Goal: Complete application form: Complete application form

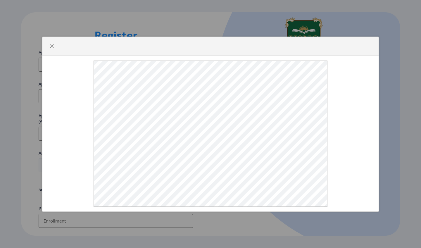
select select
click at [52, 49] on button "button" at bounding box center [51, 46] width 9 height 9
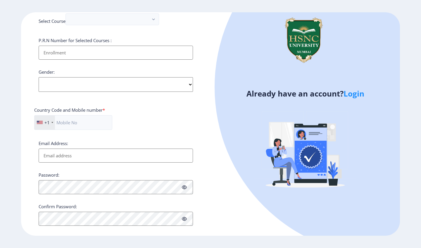
scroll to position [168, 0]
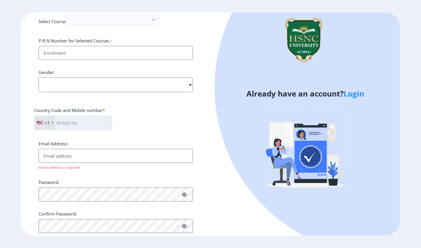
click at [94, 115] on input "text" at bounding box center [73, 122] width 78 height 15
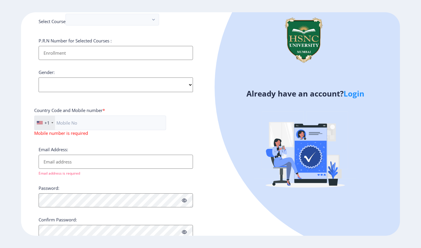
click at [49, 120] on div "+1" at bounding box center [46, 123] width 5 height 6
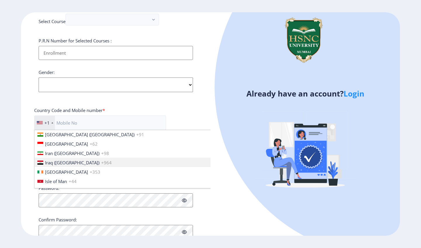
scroll to position [906, 0]
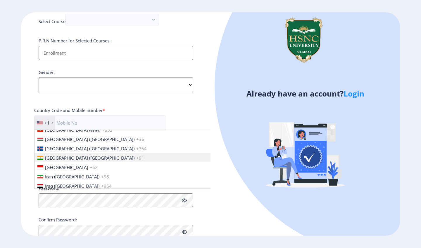
click at [68, 153] on li "[GEOGRAPHIC_DATA] ([GEOGRAPHIC_DATA]) +91" at bounding box center [126, 157] width 185 height 9
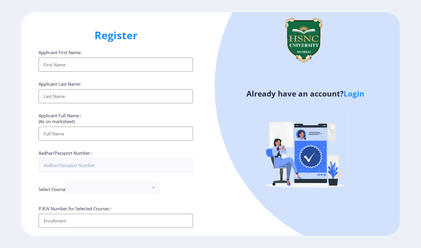
scroll to position [0, 0]
type input "8989571261"
click at [88, 137] on input "Applicant First Name:" at bounding box center [116, 134] width 154 height 14
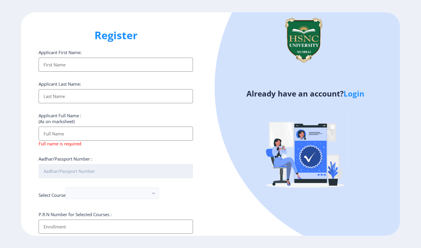
click at [93, 168] on input "Aadhar/Passport Number :" at bounding box center [116, 171] width 154 height 14
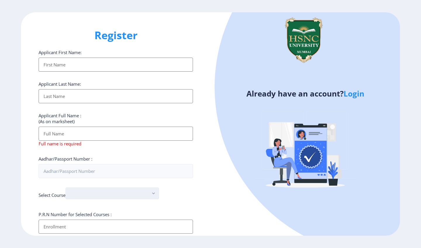
click at [98, 189] on div "Applicant First Name: Applicant Last Name: Applicant Full Name : (As on markshe…" at bounding box center [116, 227] width 154 height 357
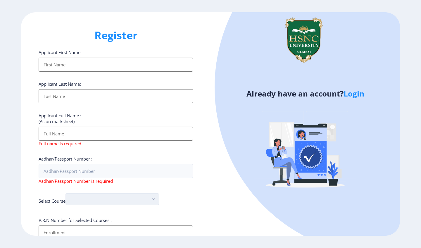
click at [111, 200] on button "button" at bounding box center [112, 199] width 94 height 12
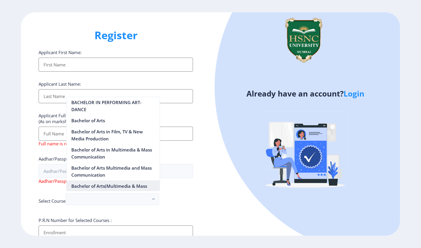
scroll to position [73, 0]
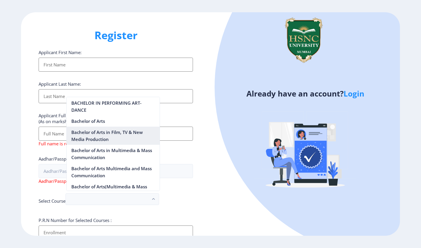
click at [106, 144] on nb-option "Bachelor of Arts in Film, TV & New Media Production" at bounding box center [113, 136] width 93 height 18
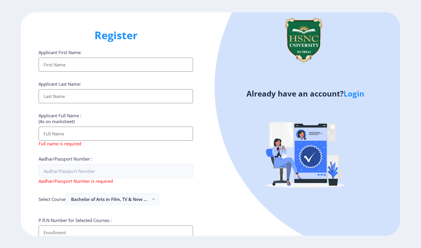
click at [70, 70] on input "Applicant First Name:" at bounding box center [116, 65] width 154 height 14
type input "[PERSON_NAME]"
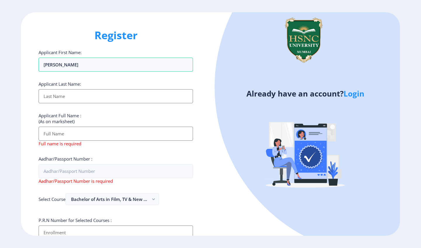
click at [58, 103] on div "Applicant First Name: [PERSON_NAME] Applicant Last Name: Applicant Full Name : …" at bounding box center [116, 230] width 154 height 363
click at [58, 97] on input "Applicant First Name:" at bounding box center [116, 96] width 154 height 14
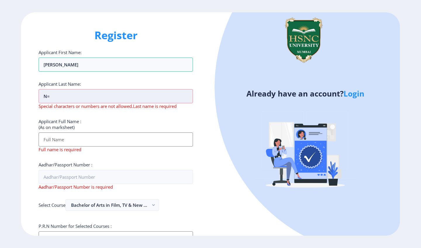
type input "n"
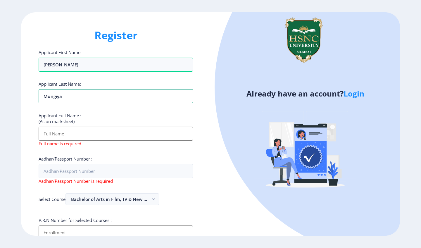
type input "mungiya"
click at [60, 135] on input "Applicant First Name:" at bounding box center [116, 134] width 154 height 14
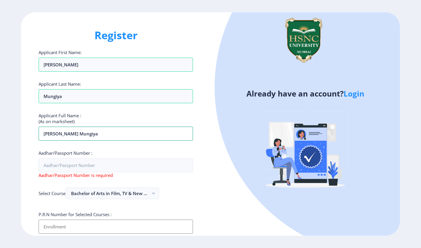
type input "[PERSON_NAME] mungiya"
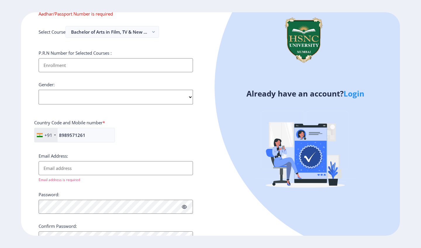
scroll to position [162, 0]
click at [71, 161] on input "Email Address:" at bounding box center [116, 168] width 154 height 14
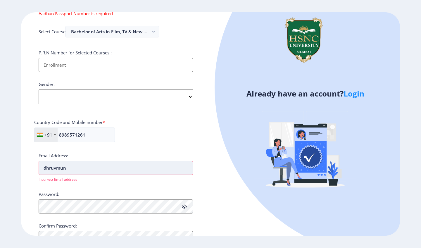
type input "dhruvmung"
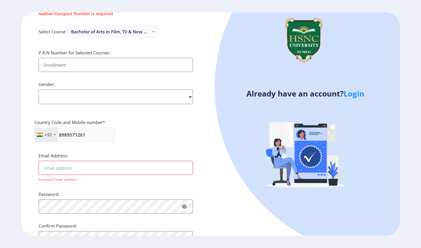
type input "[EMAIL_ADDRESS][DOMAIN_NAME]"
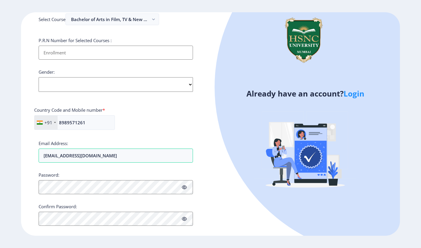
scroll to position [174, 0]
click at [212, 185] on div "Already have an account? Login" at bounding box center [304, 123] width 189 height 223
click at [356, 91] on link "Login" at bounding box center [353, 93] width 21 height 11
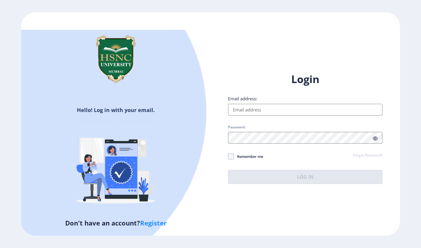
type input "[EMAIL_ADDRESS][DOMAIN_NAME]"
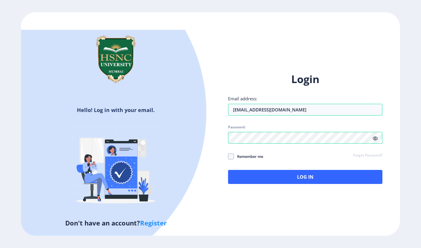
click at [376, 136] on icon at bounding box center [375, 138] width 5 height 4
click at [229, 153] on span at bounding box center [231, 156] width 6 height 6
click at [228, 156] on input "Remember me" at bounding box center [228, 156] width 0 height 0
click at [231, 155] on use at bounding box center [230, 156] width 3 height 2
click at [228, 156] on input "Remember me" at bounding box center [228, 156] width 0 height 0
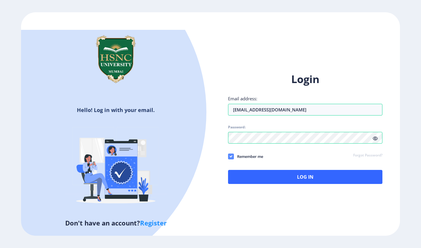
checkbox input "false"
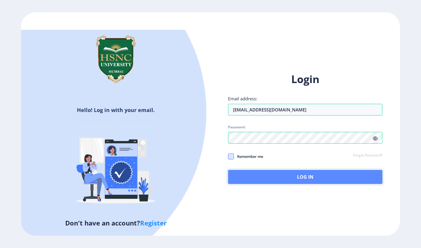
click at [246, 170] on button "Log In" at bounding box center [305, 177] width 154 height 14
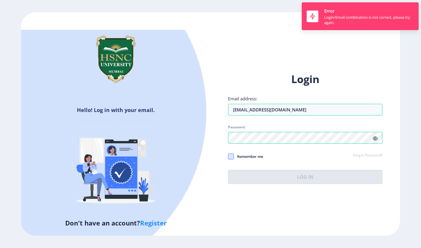
click at [271, 153] on div "Remember me Forgot Password?" at bounding box center [305, 157] width 154 height 8
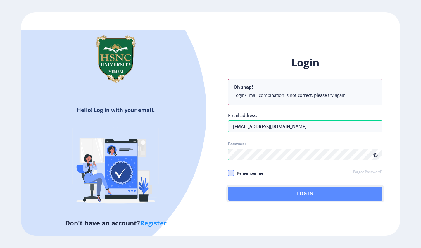
click at [272, 190] on button "Log In" at bounding box center [305, 194] width 154 height 14
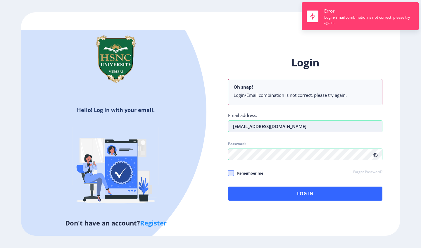
click at [300, 101] on div "Login Oh snap! Login/Email combination is not correct, please try again. Email …" at bounding box center [305, 128] width 154 height 145
click at [295, 120] on input "[EMAIL_ADDRESS][DOMAIN_NAME]" at bounding box center [305, 126] width 154 height 12
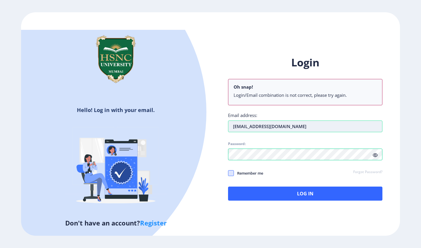
click at [295, 120] on input "[EMAIL_ADDRESS][DOMAIN_NAME]" at bounding box center [305, 126] width 154 height 12
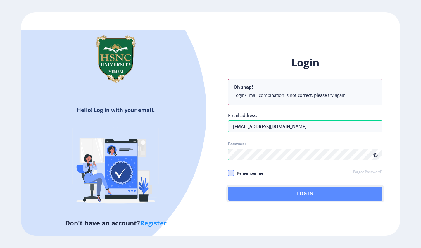
click at [257, 189] on button "Log In" at bounding box center [305, 194] width 154 height 14
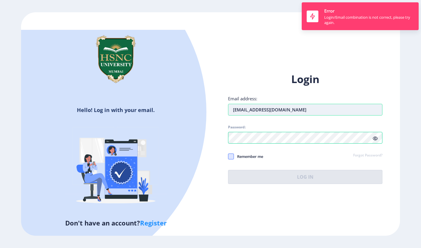
click at [270, 105] on div "Email address: [EMAIL_ADDRESS][DOMAIN_NAME]" at bounding box center [305, 106] width 154 height 20
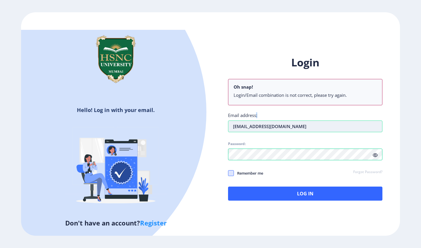
click at [270, 112] on div "Email address: [EMAIL_ADDRESS][DOMAIN_NAME]" at bounding box center [305, 122] width 154 height 20
click at [270, 120] on input "[EMAIL_ADDRESS][DOMAIN_NAME]" at bounding box center [305, 126] width 154 height 12
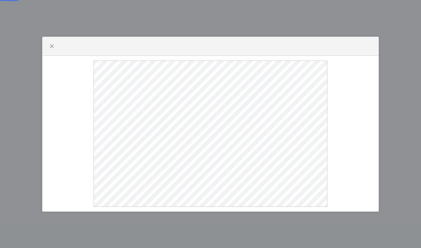
select select
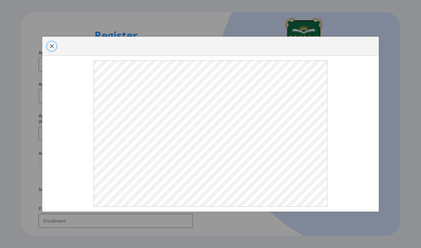
click at [49, 46] on button "button" at bounding box center [51, 46] width 9 height 9
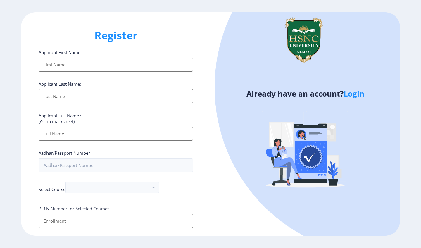
click at [88, 68] on input "Applicant First Name:" at bounding box center [116, 65] width 154 height 14
click at [90, 69] on input "Applicant First Name:" at bounding box center [116, 65] width 154 height 14
type input "[PERSON_NAME]"
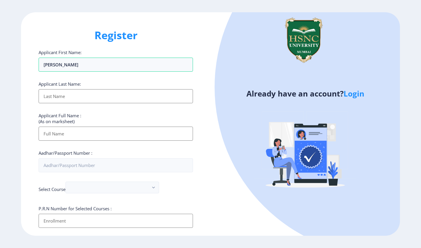
click at [83, 92] on input "Applicant First Name:" at bounding box center [116, 96] width 154 height 14
type input "mungiya"
click at [70, 135] on input "Applicant First Name:" at bounding box center [116, 134] width 154 height 14
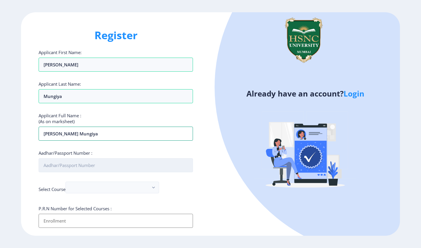
type input "[PERSON_NAME] Mungiya"
click at [120, 163] on input "Aadhar/Passport Number :" at bounding box center [116, 165] width 154 height 14
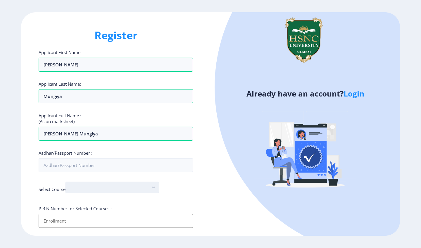
click at [81, 188] on button "button" at bounding box center [112, 188] width 94 height 12
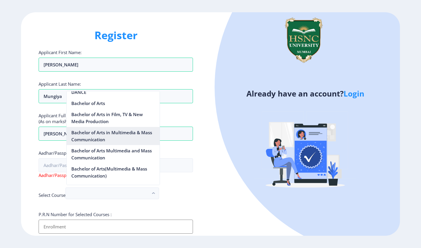
scroll to position [86, 0]
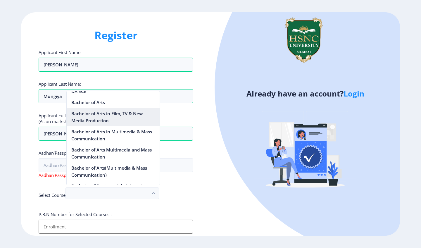
click at [93, 120] on nb-option "Bachelor of Arts in Film, TV & New Media Production" at bounding box center [113, 117] width 93 height 18
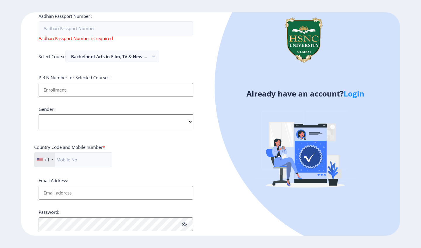
scroll to position [137, 0]
click at [69, 152] on input "text" at bounding box center [73, 159] width 78 height 15
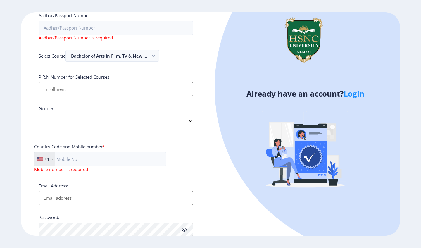
click at [48, 156] on div "+1" at bounding box center [46, 159] width 5 height 6
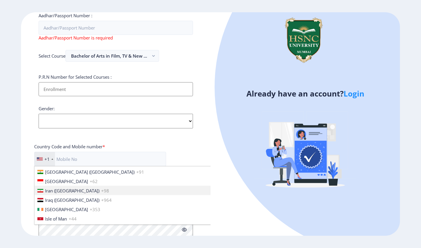
scroll to position [928, 0]
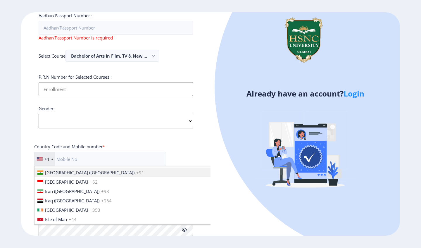
click at [54, 170] on span "[GEOGRAPHIC_DATA] ([GEOGRAPHIC_DATA])" at bounding box center [89, 173] width 89 height 6
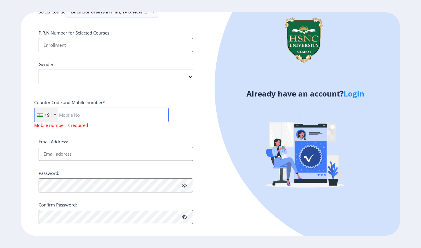
scroll to position [179, 0]
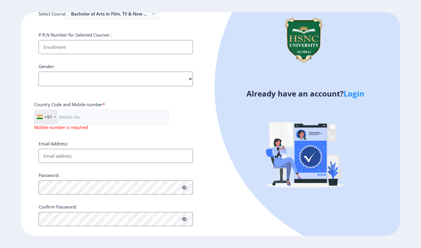
type input "[EMAIL_ADDRESS][DOMAIN_NAME]"
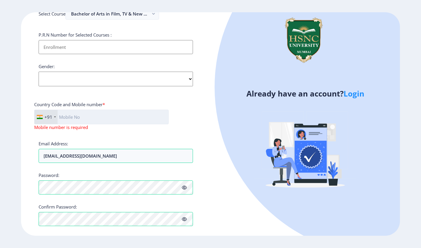
click at [84, 110] on input "text" at bounding box center [101, 117] width 134 height 15
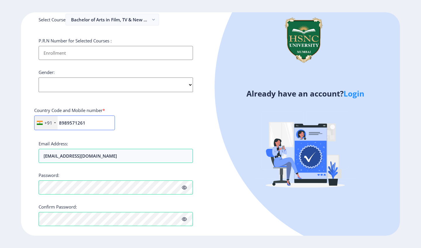
type input "8989571261"
click at [81, 52] on input "Applicant First Name:" at bounding box center [116, 53] width 154 height 14
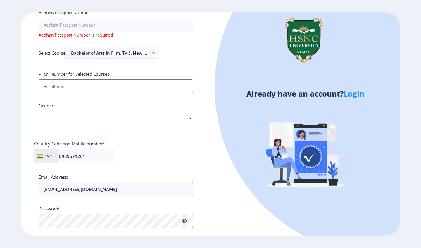
scroll to position [140, 0]
select select "[DEMOGRAPHIC_DATA]"
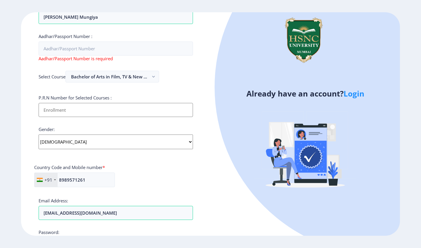
scroll to position [116, 0]
click at [87, 49] on input "Aadhar/Passport Number :" at bounding box center [116, 49] width 154 height 14
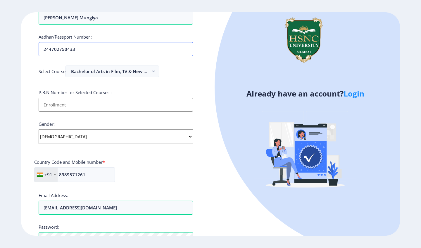
type input "244702750433"
click at [72, 101] on input "Applicant First Name:" at bounding box center [116, 105] width 154 height 14
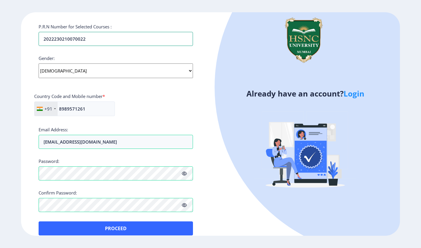
scroll to position [0, 0]
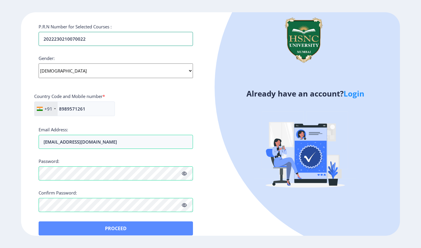
type input "2022230210070022"
click at [96, 223] on button "Proceed" at bounding box center [116, 228] width 154 height 14
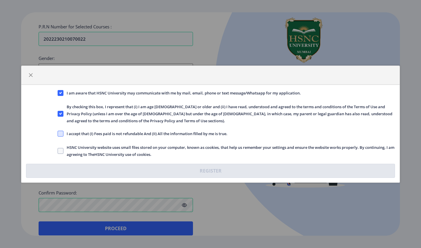
click at [61, 132] on span at bounding box center [61, 134] width 6 height 6
click at [58, 133] on input "I accept that (I) Fees paid is not refundable And (II) All the information fill…" at bounding box center [58, 133] width 0 height 0
checkbox input "true"
click at [61, 147] on label "HSNC University website uses small files stored on your computer, known as cook…" at bounding box center [226, 151] width 337 height 14
click at [58, 151] on input "HSNC University website uses small files stored on your computer, known as cook…" at bounding box center [58, 151] width 0 height 0
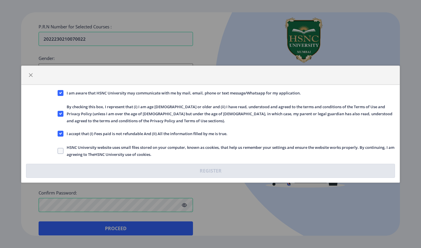
checkbox input "true"
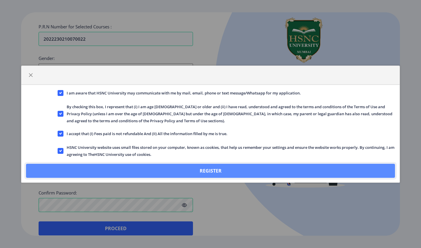
click at [141, 165] on button "Register" at bounding box center [210, 171] width 369 height 14
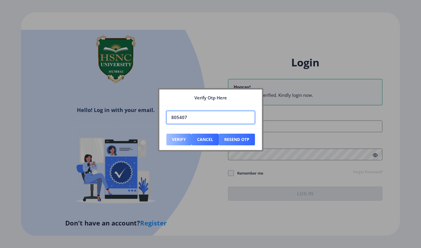
type input "805407"
click at [182, 140] on button "Verify" at bounding box center [178, 140] width 25 height 12
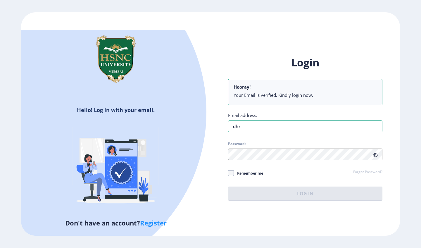
type input "[EMAIL_ADDRESS][DOMAIN_NAME]"
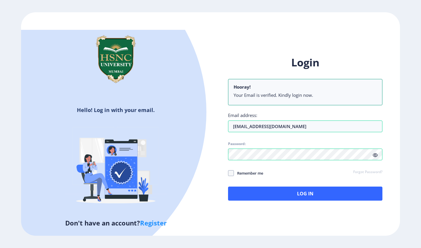
click at [377, 153] on icon at bounding box center [375, 155] width 5 height 4
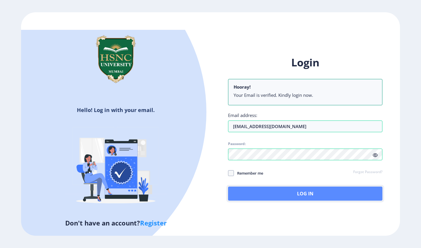
click at [292, 187] on button "Log In" at bounding box center [305, 194] width 154 height 14
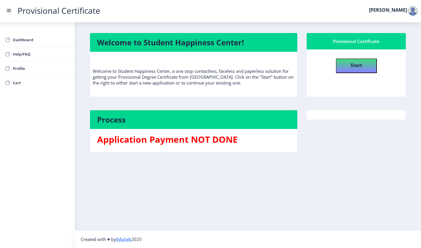
click at [412, 10] on div at bounding box center [413, 11] width 12 height 12
click at [408, 11] on div at bounding box center [413, 11] width 12 height 12
click at [404, 13] on nb-action "[PERSON_NAME]" at bounding box center [395, 11] width 64 height 7
click at [414, 12] on div at bounding box center [413, 11] width 12 height 12
click at [406, 28] on span "Change Password" at bounding box center [397, 28] width 37 height 7
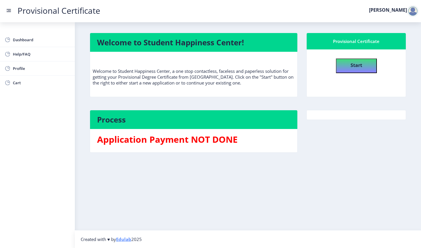
click at [413, 9] on div at bounding box center [413, 11] width 12 height 12
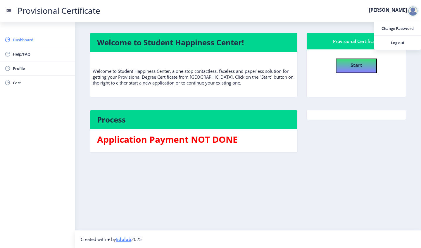
click at [30, 37] on span "Dashboard" at bounding box center [41, 39] width 57 height 7
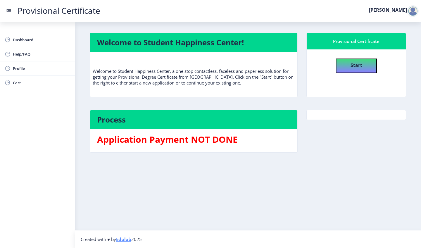
click at [152, 145] on h3 "Application Payment NOT DONE" at bounding box center [193, 140] width 193 height 12
click at [188, 133] on nb-card-body "Application Payment NOT DONE" at bounding box center [193, 140] width 207 height 23
click at [360, 67] on b "Start" at bounding box center [357, 65] width 12 height 6
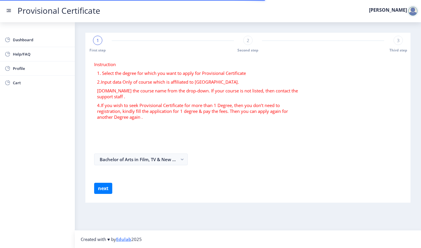
select select
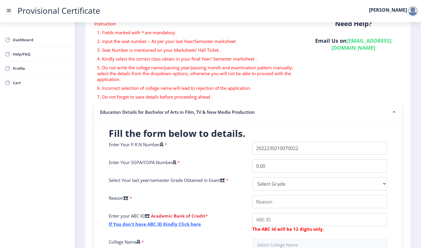
scroll to position [54, 0]
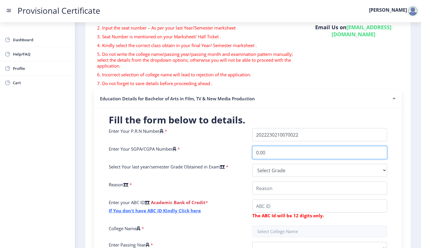
click at [276, 158] on input "0.00" at bounding box center [319, 152] width 135 height 13
type input "0"
type input "6.52"
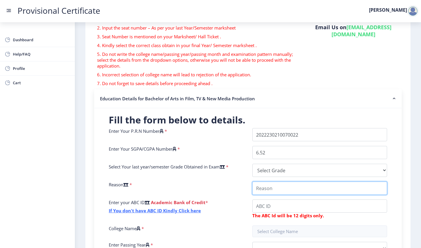
click at [272, 182] on input "College Name" at bounding box center [319, 188] width 135 height 13
type input "college admission"
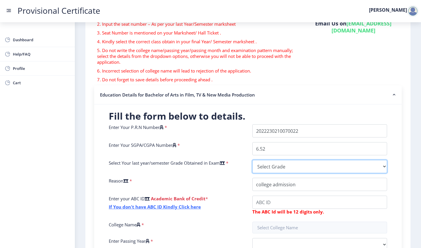
scroll to position [72, 0]
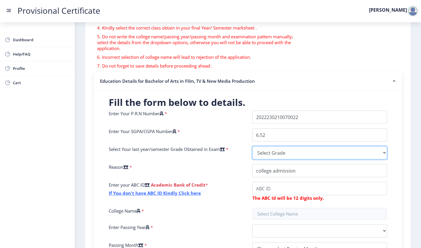
select select "B"
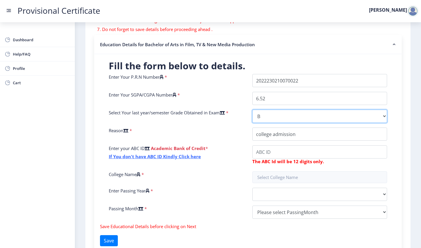
scroll to position [108, 0]
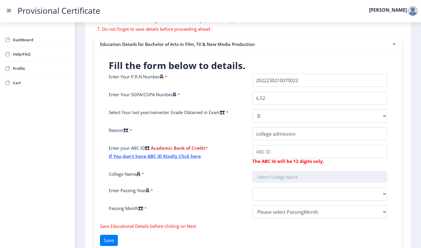
click at [264, 179] on input "text" at bounding box center [319, 177] width 135 height 12
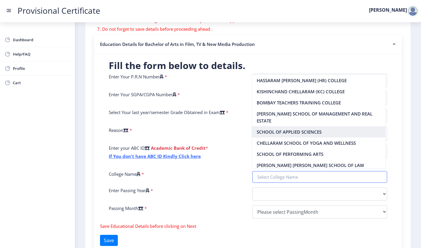
scroll to position [11, 0]
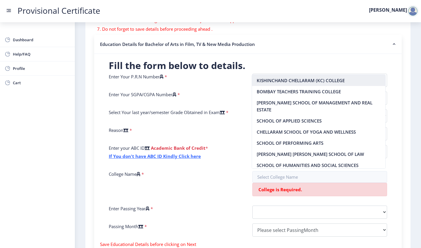
click at [272, 82] on nb-option "KISHINCHAND CHELLARAM (KC) COLLEGE" at bounding box center [319, 80] width 134 height 11
type input "KISHINCHAND CHELLARAM (KC) COLLEGE"
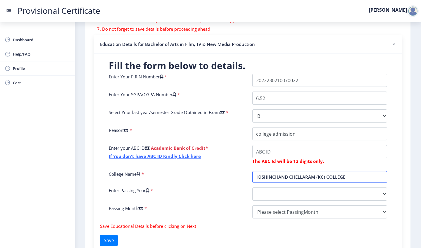
scroll to position [128, 0]
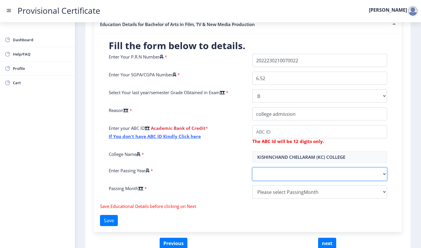
select select "2025"
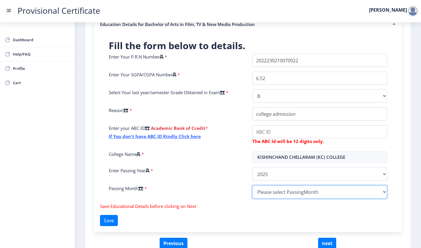
select select "May"
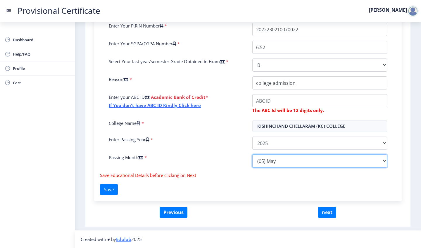
scroll to position [159, 0]
click at [116, 187] on button "Save" at bounding box center [109, 189] width 18 height 11
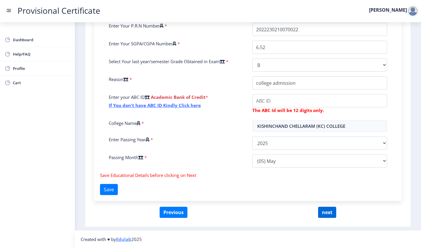
click at [324, 216] on button "next" at bounding box center [327, 212] width 18 height 11
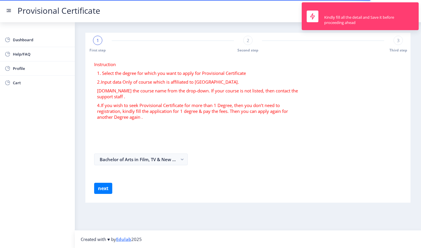
select select
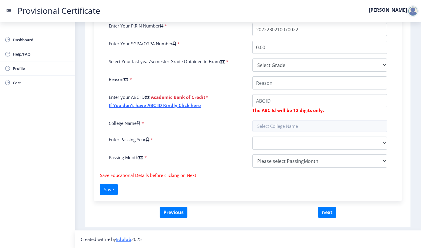
scroll to position [159, 0]
click at [258, 99] on input "College Name" at bounding box center [319, 100] width 135 height 13
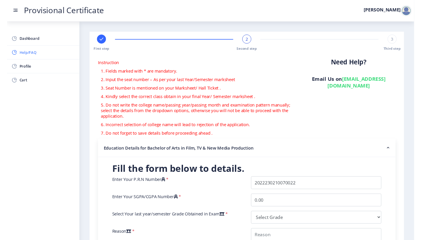
scroll to position [0, 0]
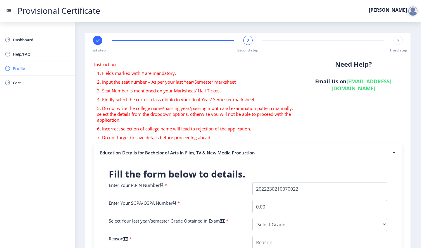
click at [22, 64] on link "Profile" at bounding box center [37, 68] width 75 height 14
select select "[DEMOGRAPHIC_DATA]"
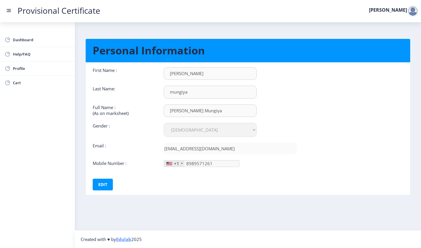
click at [38, 61] on li "Help/FAQ" at bounding box center [37, 54] width 75 height 14
click at [36, 45] on link "Dashboard" at bounding box center [37, 40] width 75 height 14
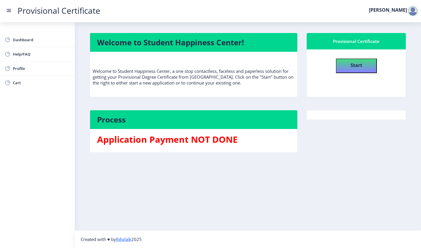
click at [9, 12] on rect at bounding box center [9, 11] width 4 height 1
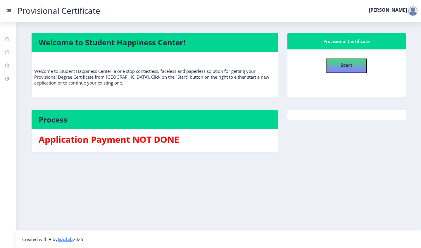
click at [5, 10] on nav "Provisional Certificate [PERSON_NAME]" at bounding box center [210, 11] width 421 height 22
click at [8, 10] on rect at bounding box center [9, 11] width 6 height 6
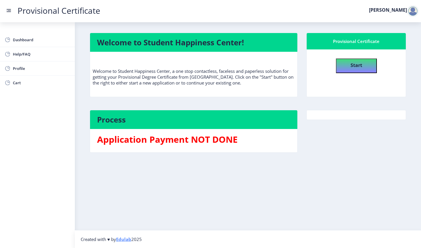
select select "[DEMOGRAPHIC_DATA]"
